Goal: Task Accomplishment & Management: Manage account settings

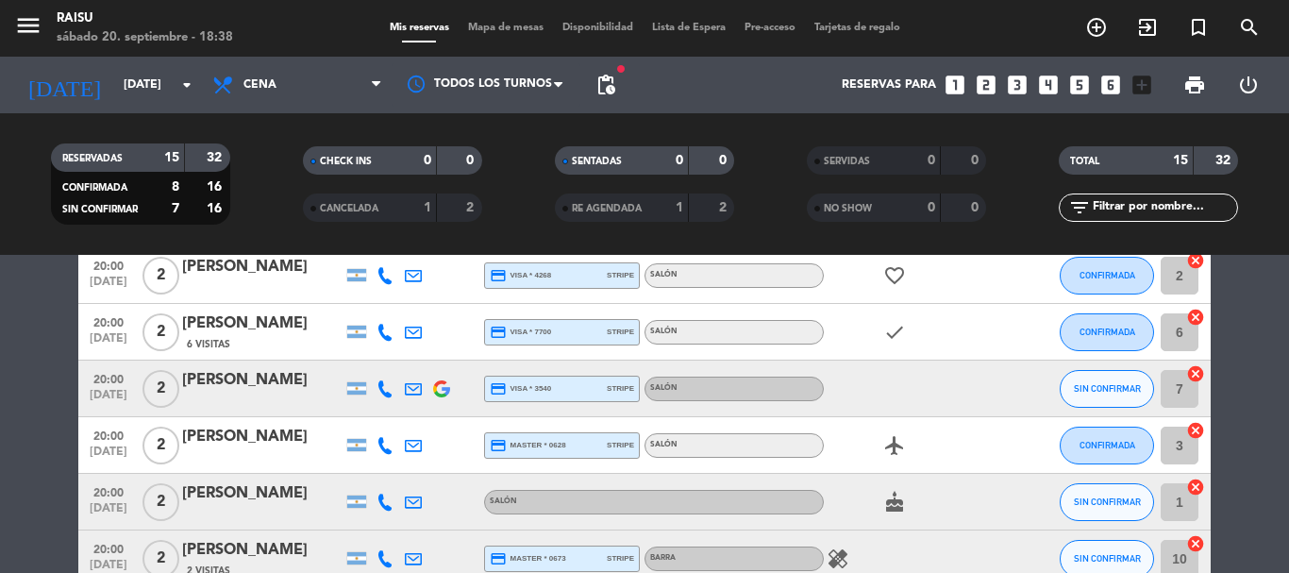
scroll to position [283, 0]
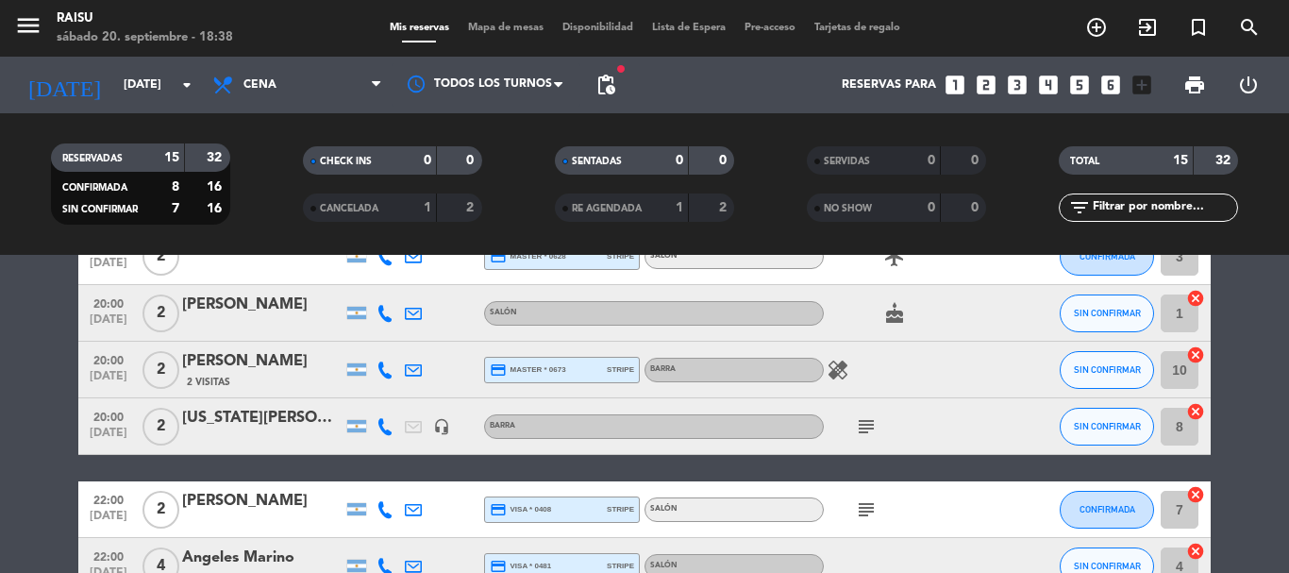
click at [845, 379] on icon "healing" at bounding box center [838, 370] width 23 height 23
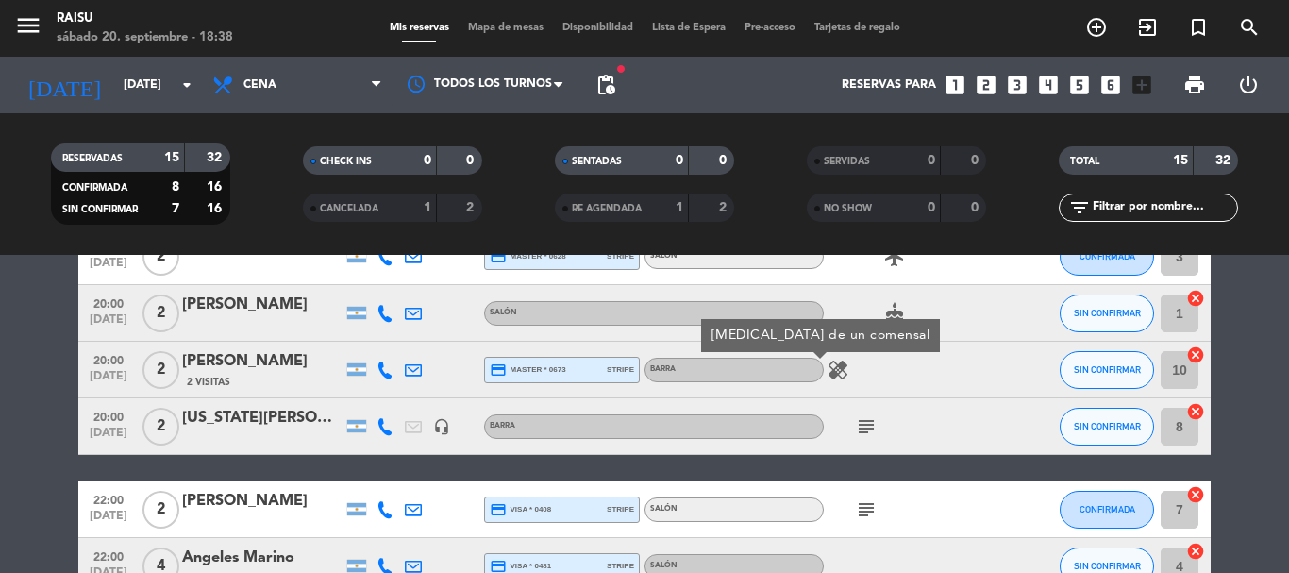
click at [853, 434] on span "subject" at bounding box center [866, 426] width 28 height 23
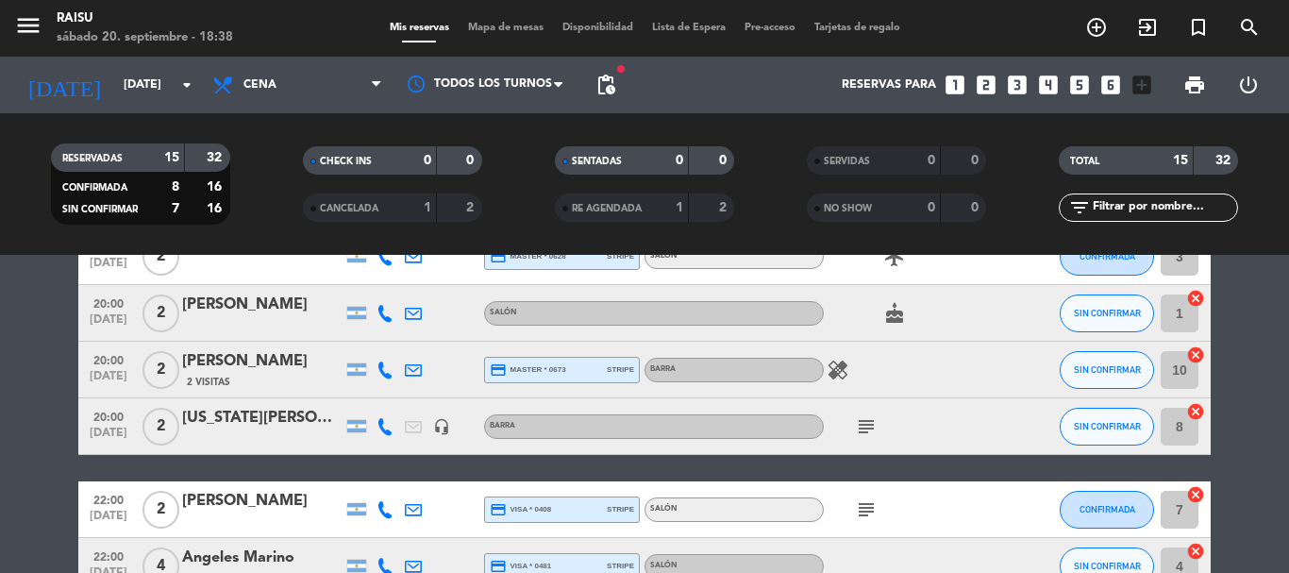
click at [829, 365] on icon "healing" at bounding box center [838, 370] width 23 height 23
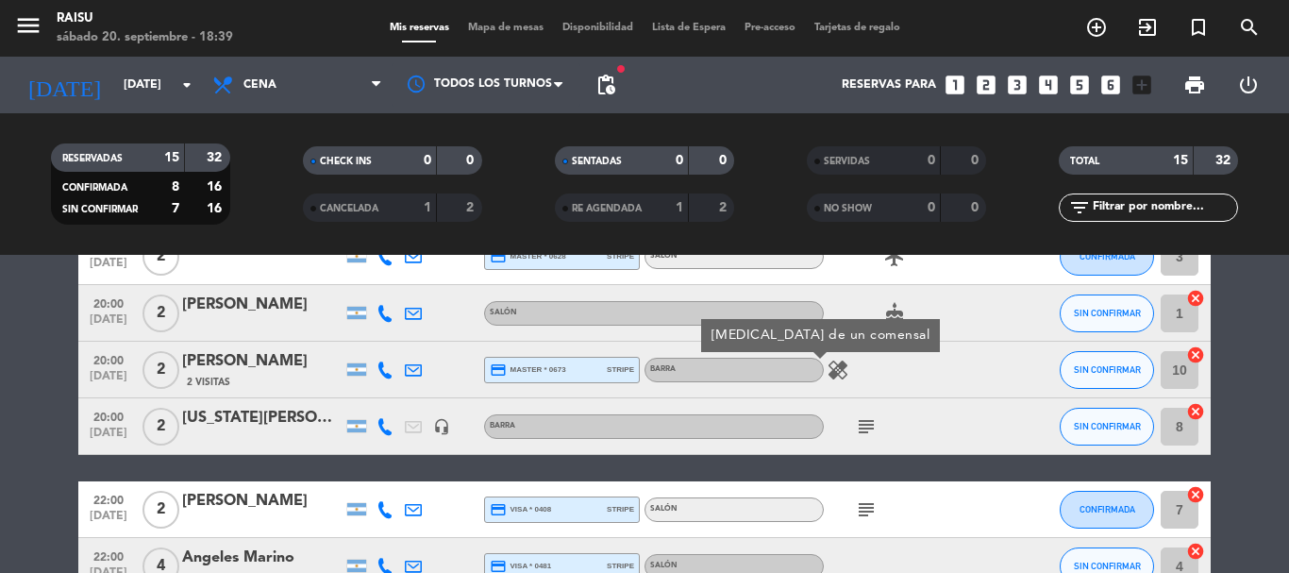
click at [863, 415] on icon "subject" at bounding box center [866, 426] width 23 height 23
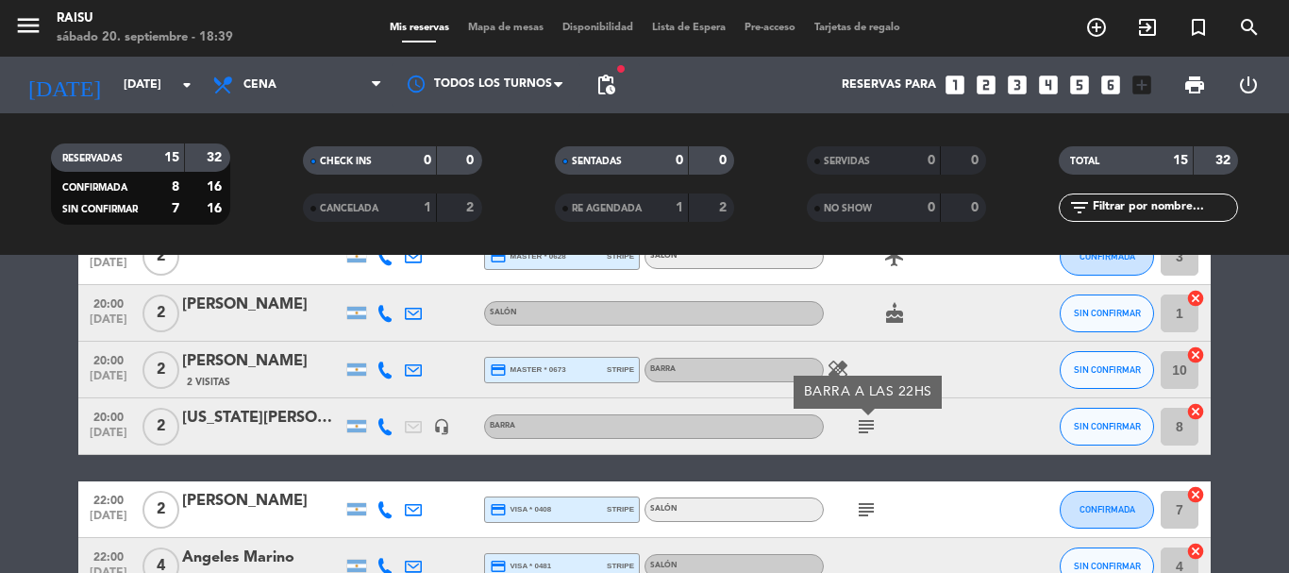
click at [860, 502] on icon "subject" at bounding box center [866, 509] width 23 height 23
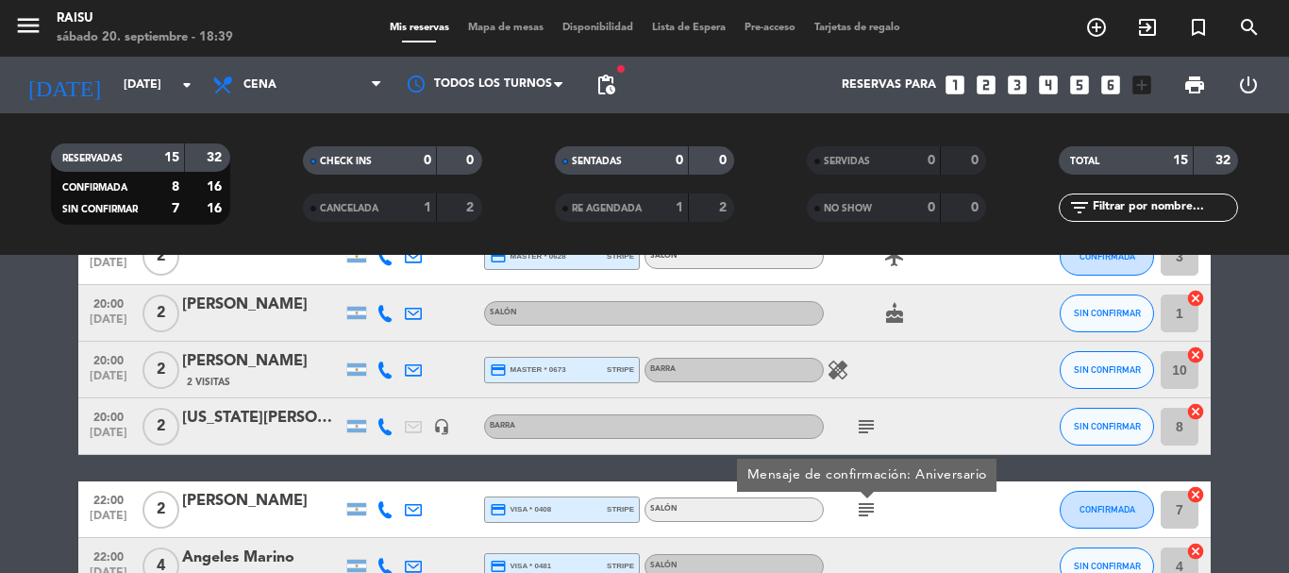
click at [876, 433] on icon "subject" at bounding box center [866, 426] width 23 height 23
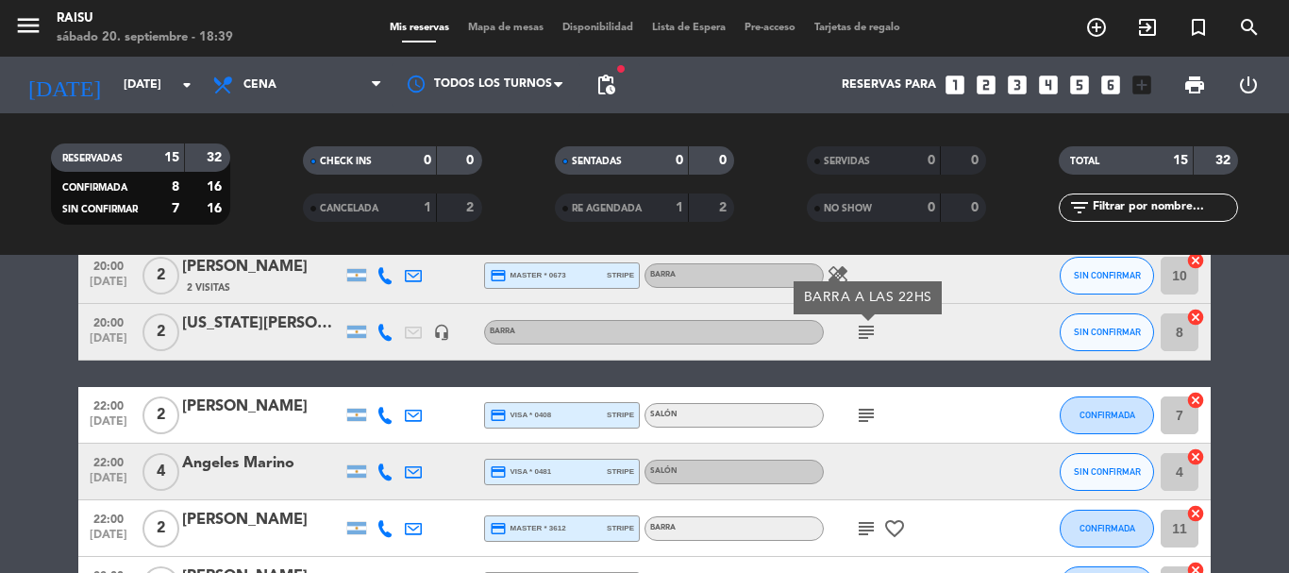
scroll to position [472, 0]
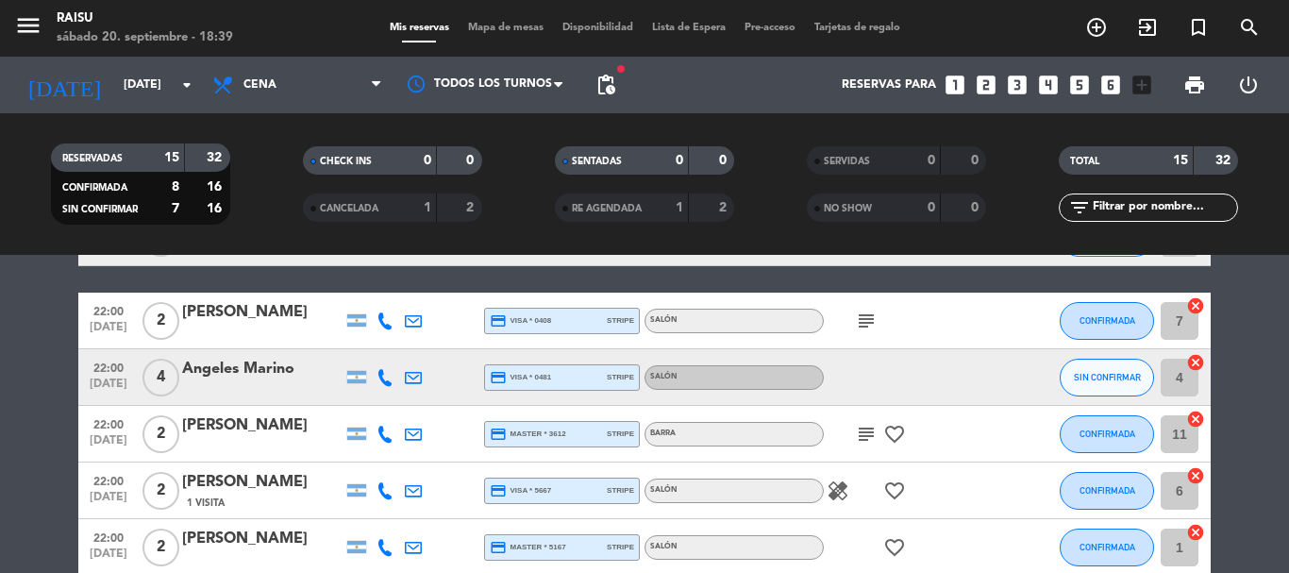
click at [860, 316] on icon "subject" at bounding box center [866, 321] width 23 height 23
click at [854, 436] on span "subject" at bounding box center [866, 434] width 28 height 23
click at [856, 430] on icon "subject" at bounding box center [866, 434] width 23 height 23
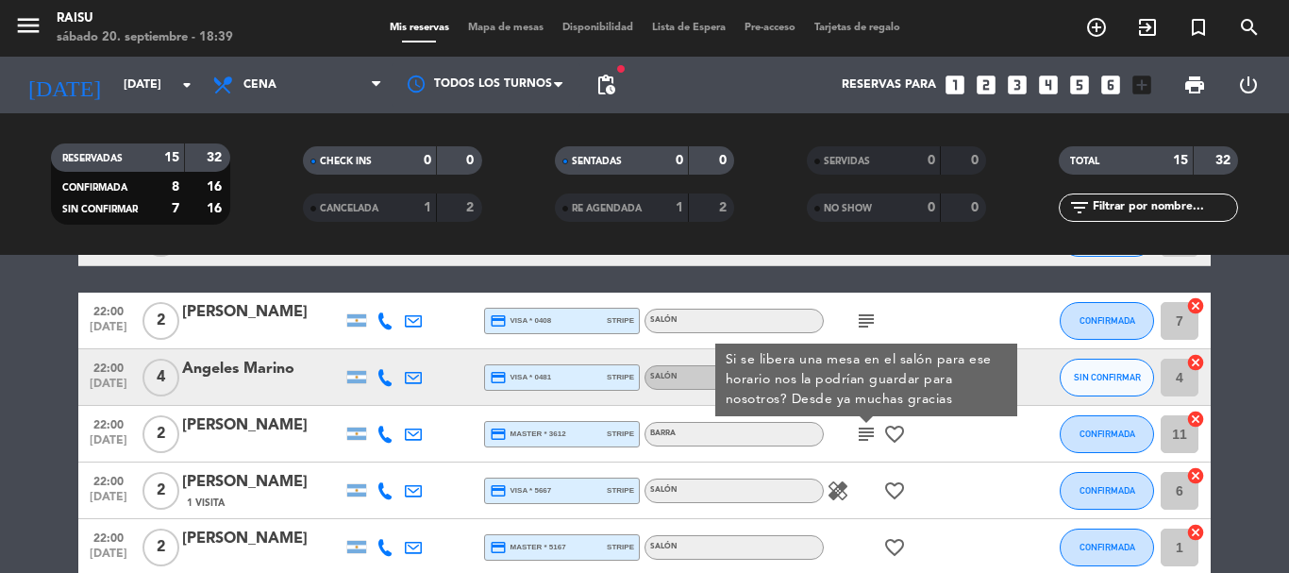
click at [856, 430] on icon "subject" at bounding box center [866, 434] width 23 height 23
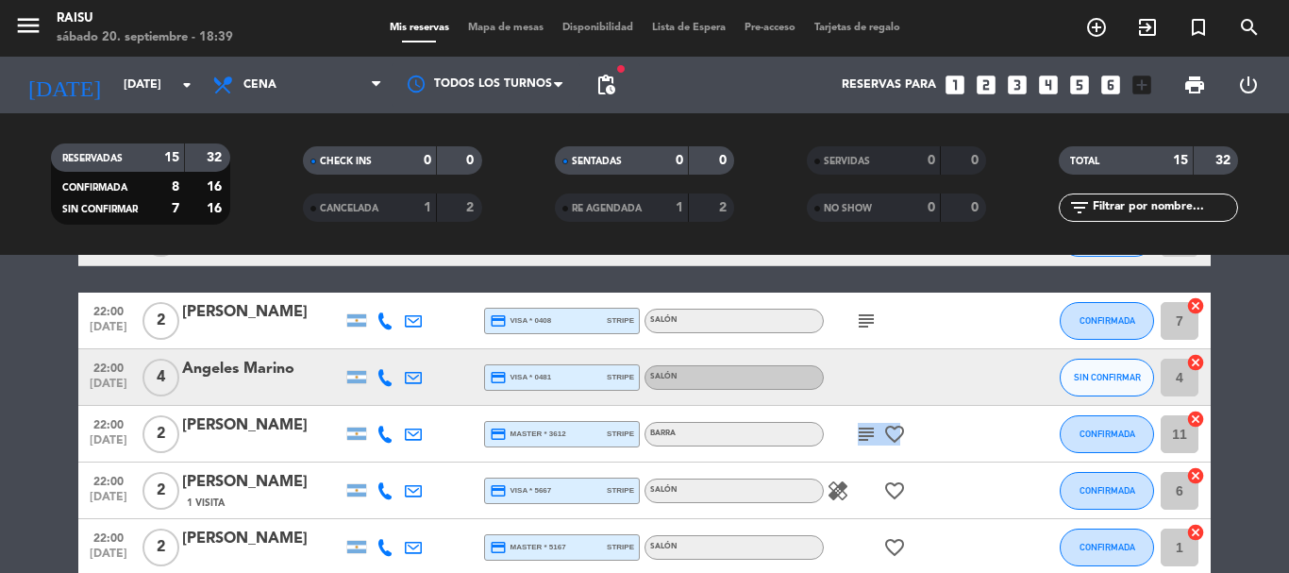
click at [856, 430] on icon "subject" at bounding box center [866, 434] width 23 height 23
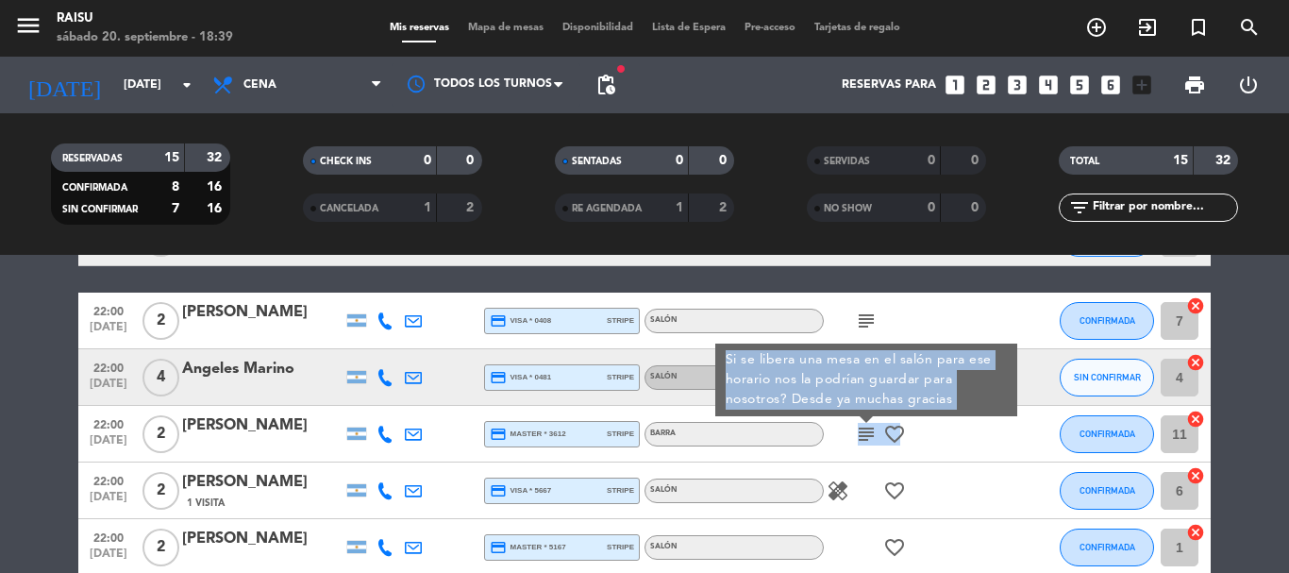
click at [843, 437] on div "subject Si se libera una mesa en el salón para ese horario nos la podrían guard…" at bounding box center [909, 434] width 170 height 56
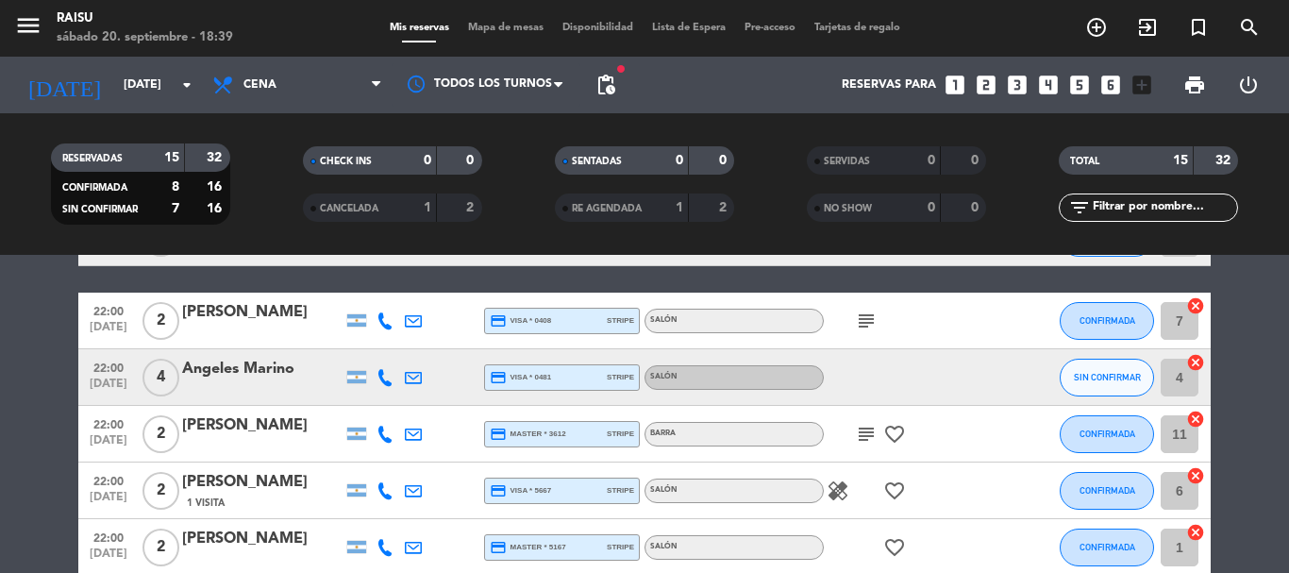
click at [828, 484] on icon "healing" at bounding box center [838, 490] width 23 height 23
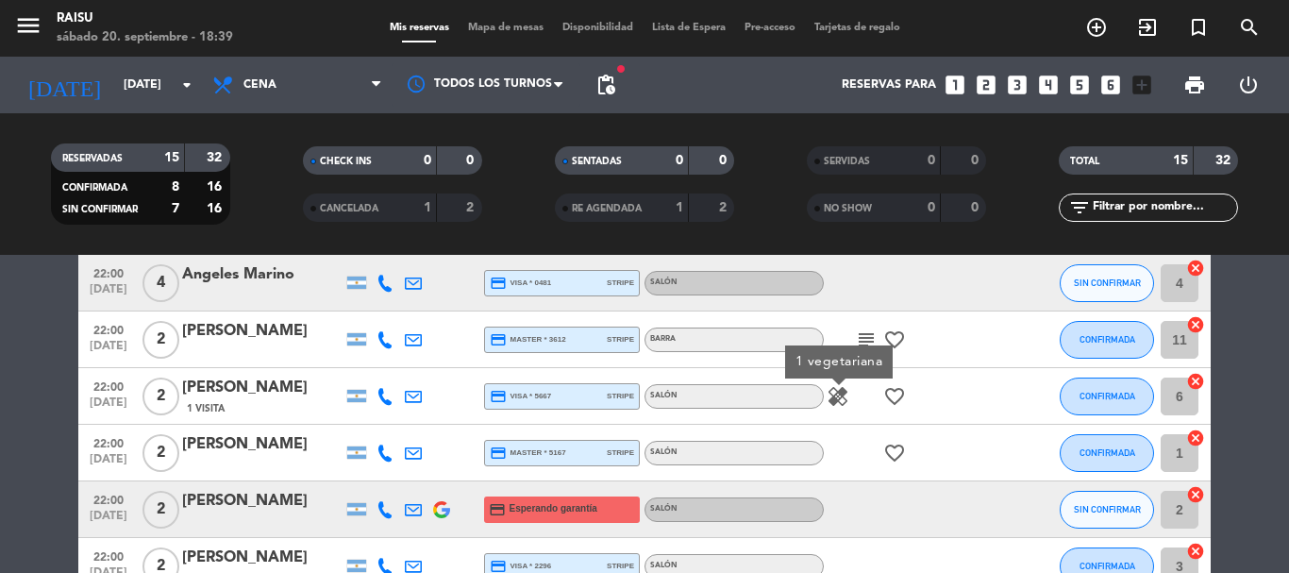
scroll to position [739, 0]
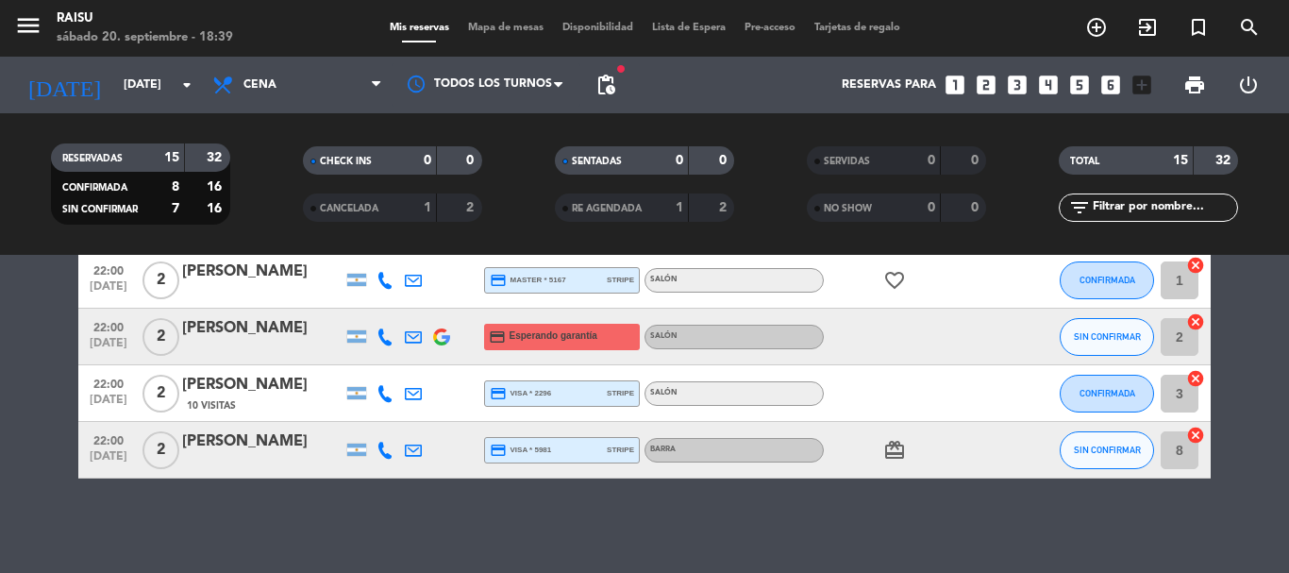
click at [380, 389] on icon at bounding box center [385, 393] width 17 height 17
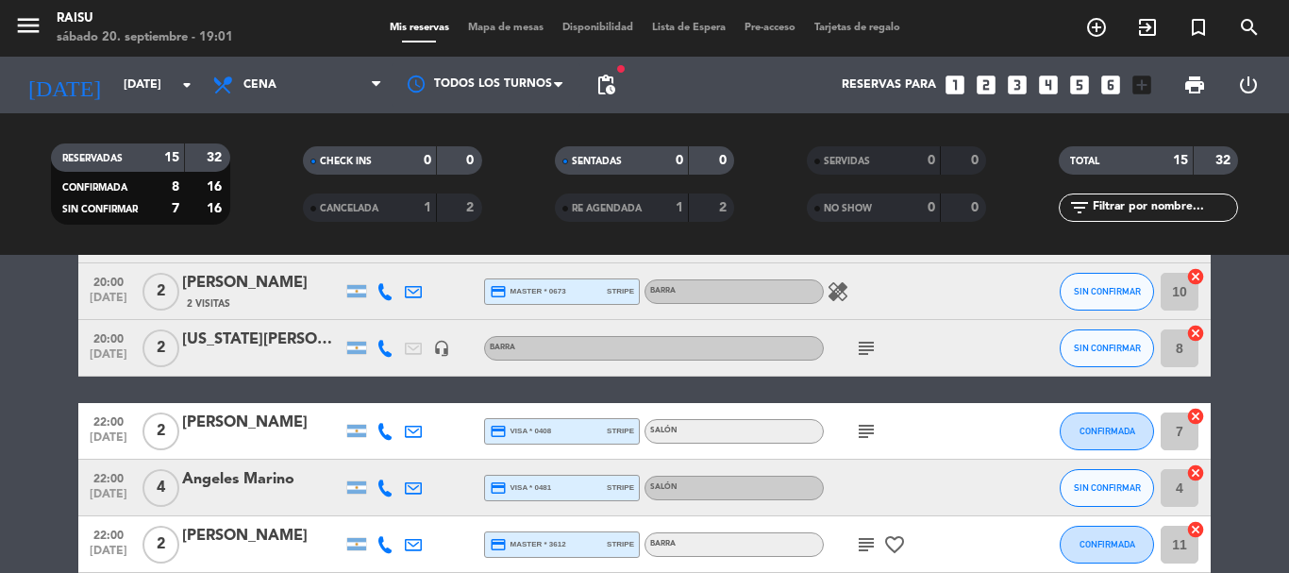
scroll to position [0, 0]
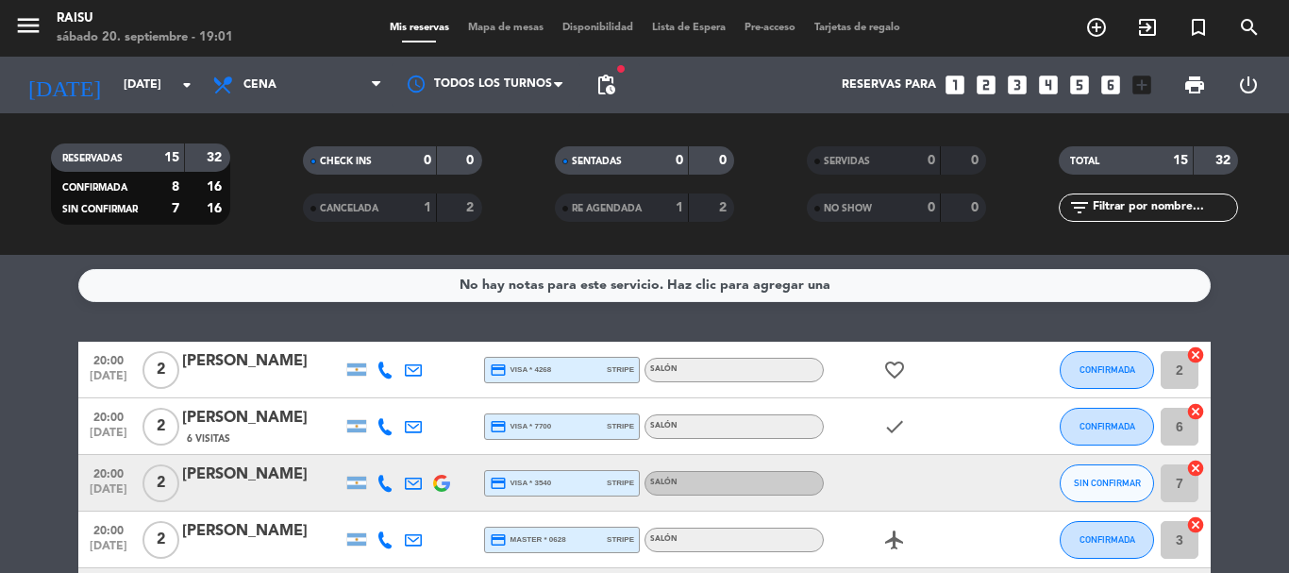
click at [1244, 272] on service-notes "No hay notas para este servicio. Haz clic para agregar una" at bounding box center [644, 285] width 1289 height 33
click at [376, 370] on div at bounding box center [385, 370] width 28 height 56
click at [387, 369] on icon at bounding box center [385, 369] width 17 height 17
click at [395, 337] on span "content_paste" at bounding box center [402, 338] width 14 height 14
click at [385, 368] on icon at bounding box center [385, 369] width 17 height 17
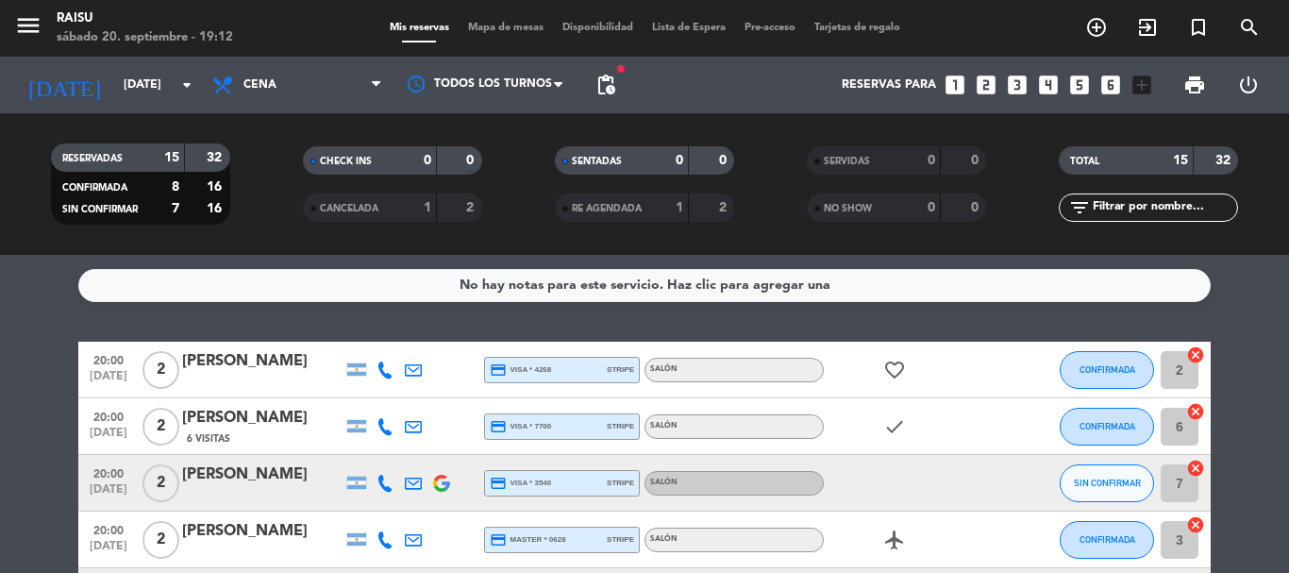
click at [385, 368] on icon at bounding box center [385, 369] width 17 height 17
